Goal: Information Seeking & Learning: Learn about a topic

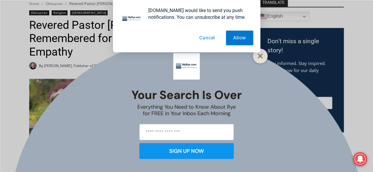
drag, startPoint x: 209, startPoint y: 39, endPoint x: 208, endPoint y: 41, distance: 3.2
click at [209, 39] on button "Cancel" at bounding box center [207, 38] width 30 height 15
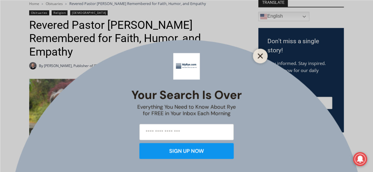
click at [261, 59] on button "Close" at bounding box center [260, 56] width 8 height 8
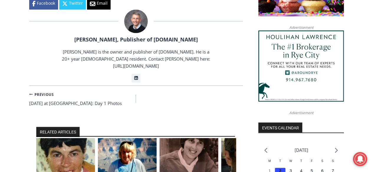
scroll to position [668, 0]
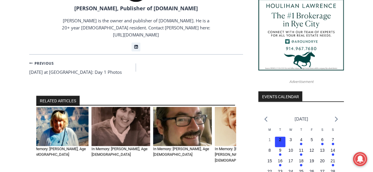
drag, startPoint x: 209, startPoint y: 137, endPoint x: 148, endPoint y: 135, distance: 60.8
click at [148, 135] on img "3 of 6" at bounding box center [120, 126] width 59 height 39
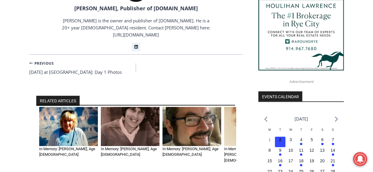
click at [137, 131] on img "3 of 6" at bounding box center [130, 126] width 59 height 39
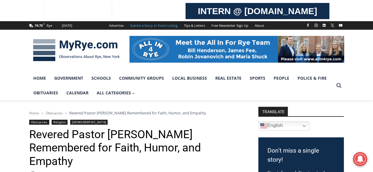
scroll to position [49, 0]
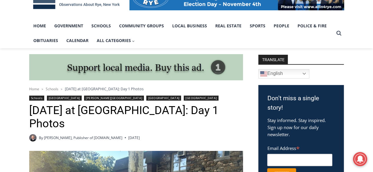
scroll to position [137, 0]
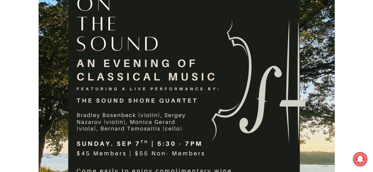
scroll to position [265, 0]
